Goal: Entertainment & Leisure: Browse casually

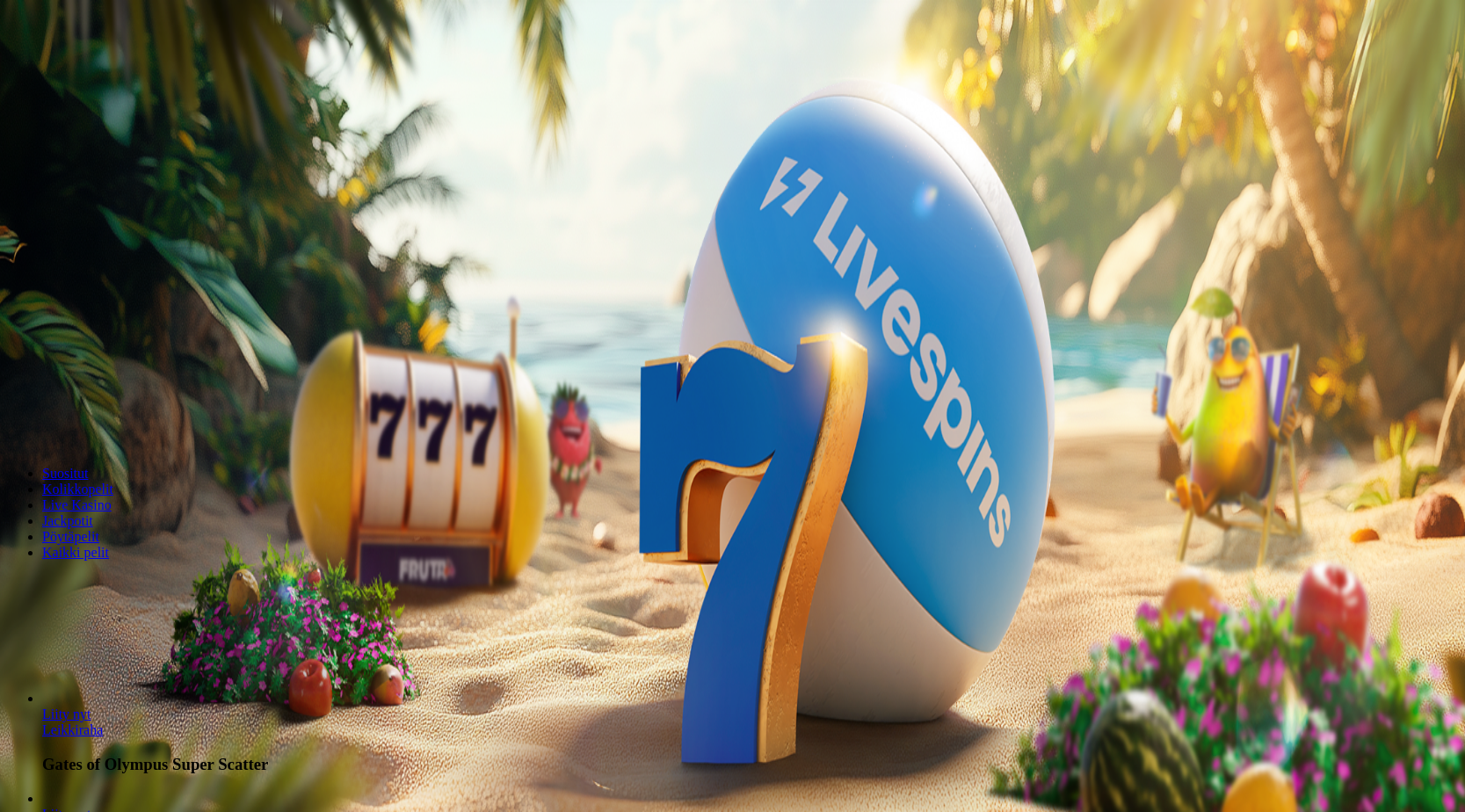
click at [147, 73] on button "Kirjaudu" at bounding box center [122, 63] width 57 height 19
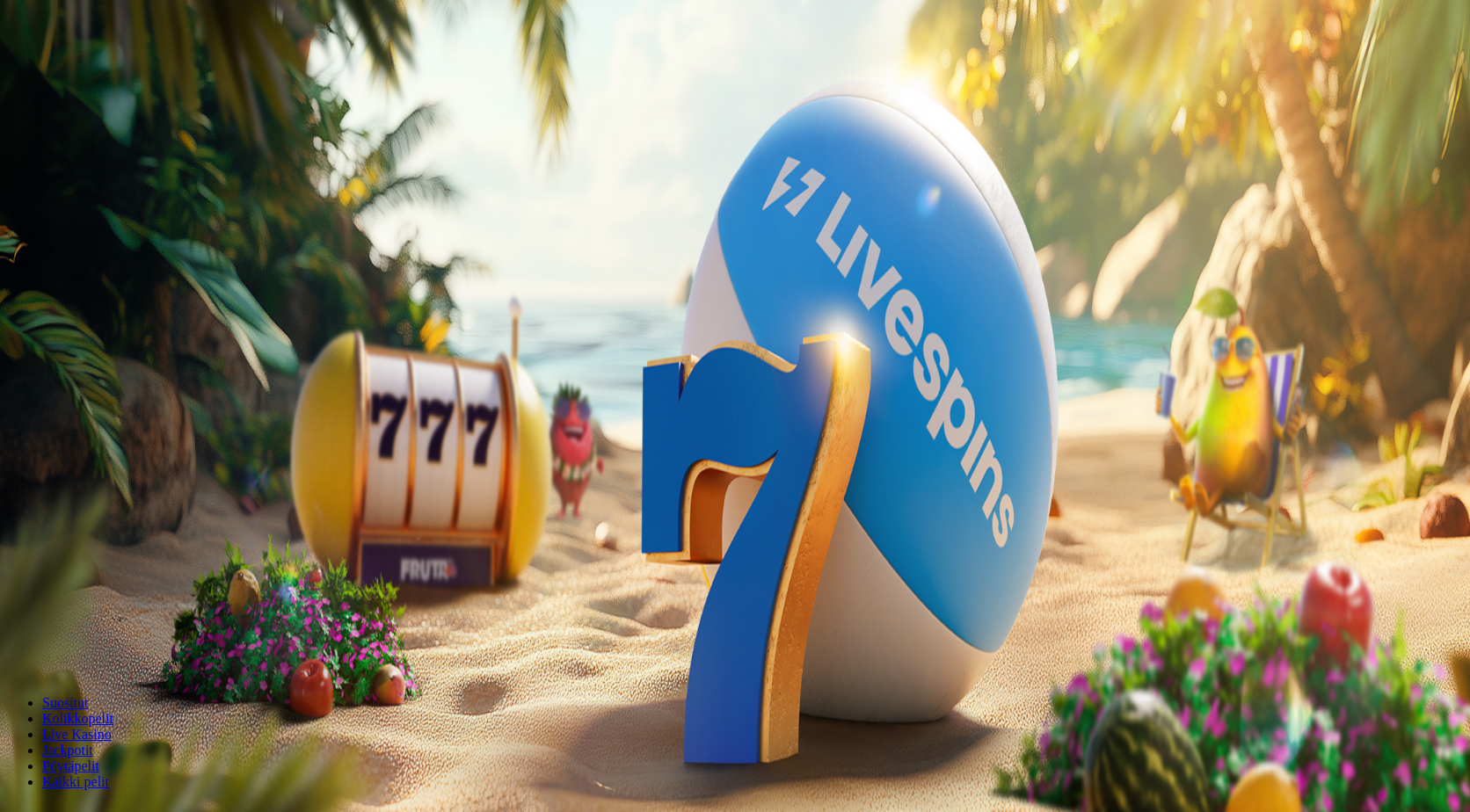
click at [110, 70] on span "Kirjaudu" at bounding box center [122, 63] width 43 height 13
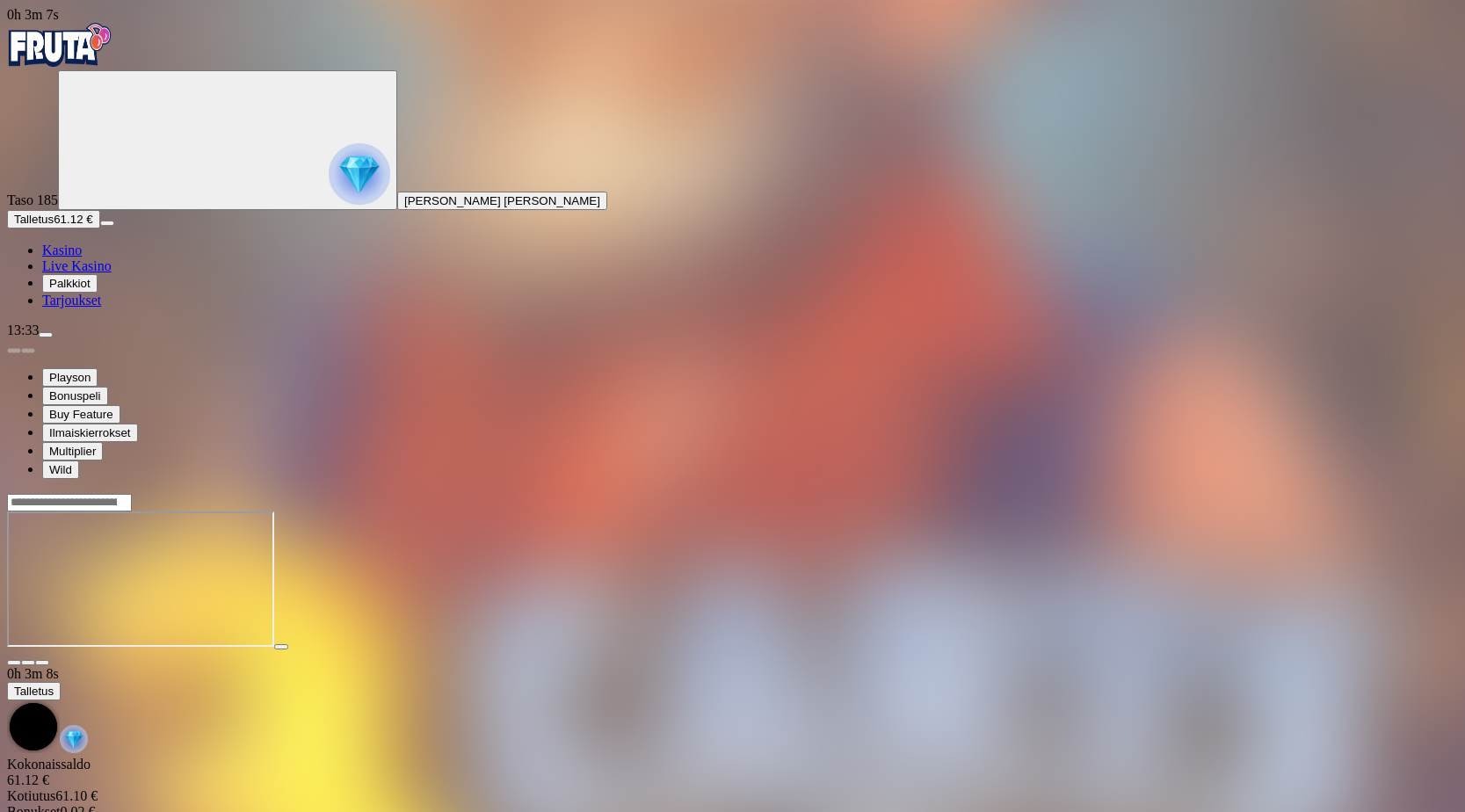
click at [14, 663] on span "close icon" at bounding box center [14, 663] width 0 height 0
